Goal: Information Seeking & Learning: Learn about a topic

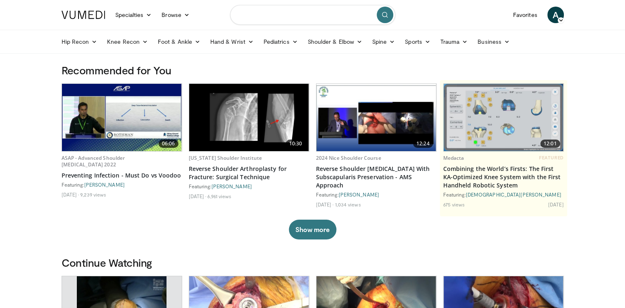
click at [276, 18] on input "Search topics, interventions" at bounding box center [312, 15] width 165 height 20
type input "**********"
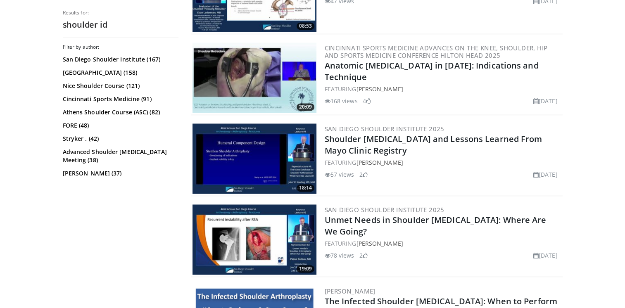
scroll to position [1273, 0]
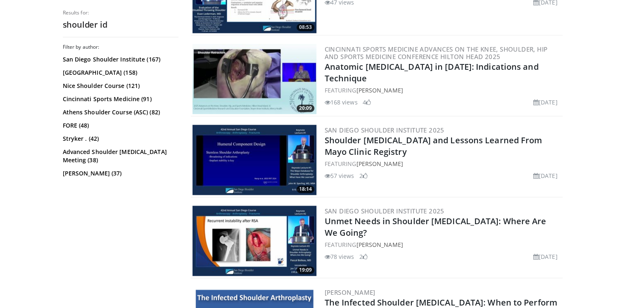
click at [271, 228] on img at bounding box center [255, 241] width 124 height 70
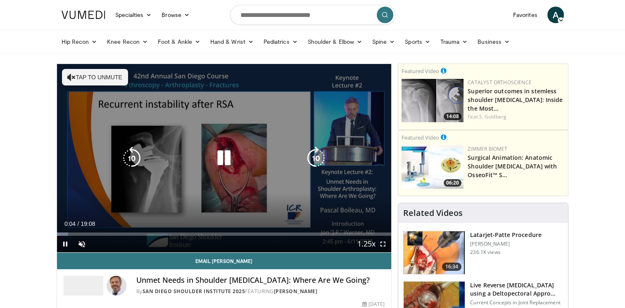
click at [95, 81] on button "Tap to unmute" at bounding box center [95, 77] width 66 height 17
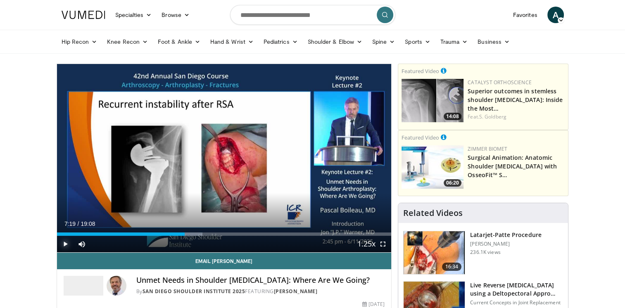
click at [62, 243] on span "Video Player" at bounding box center [65, 244] width 17 height 17
